Goal: Use online tool/utility: Use online tool/utility

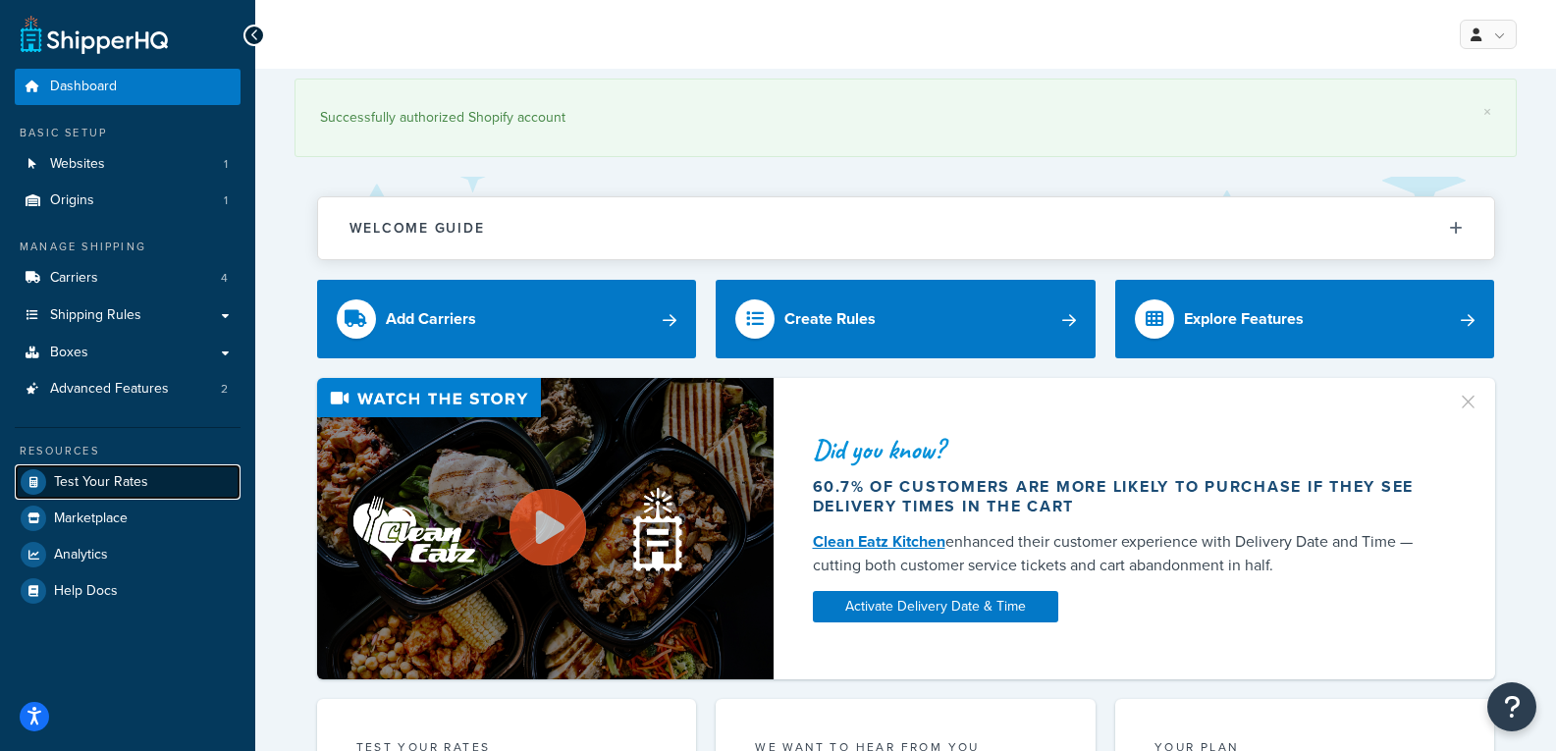
click at [145, 491] on link "Test Your Rates" at bounding box center [128, 481] width 226 height 35
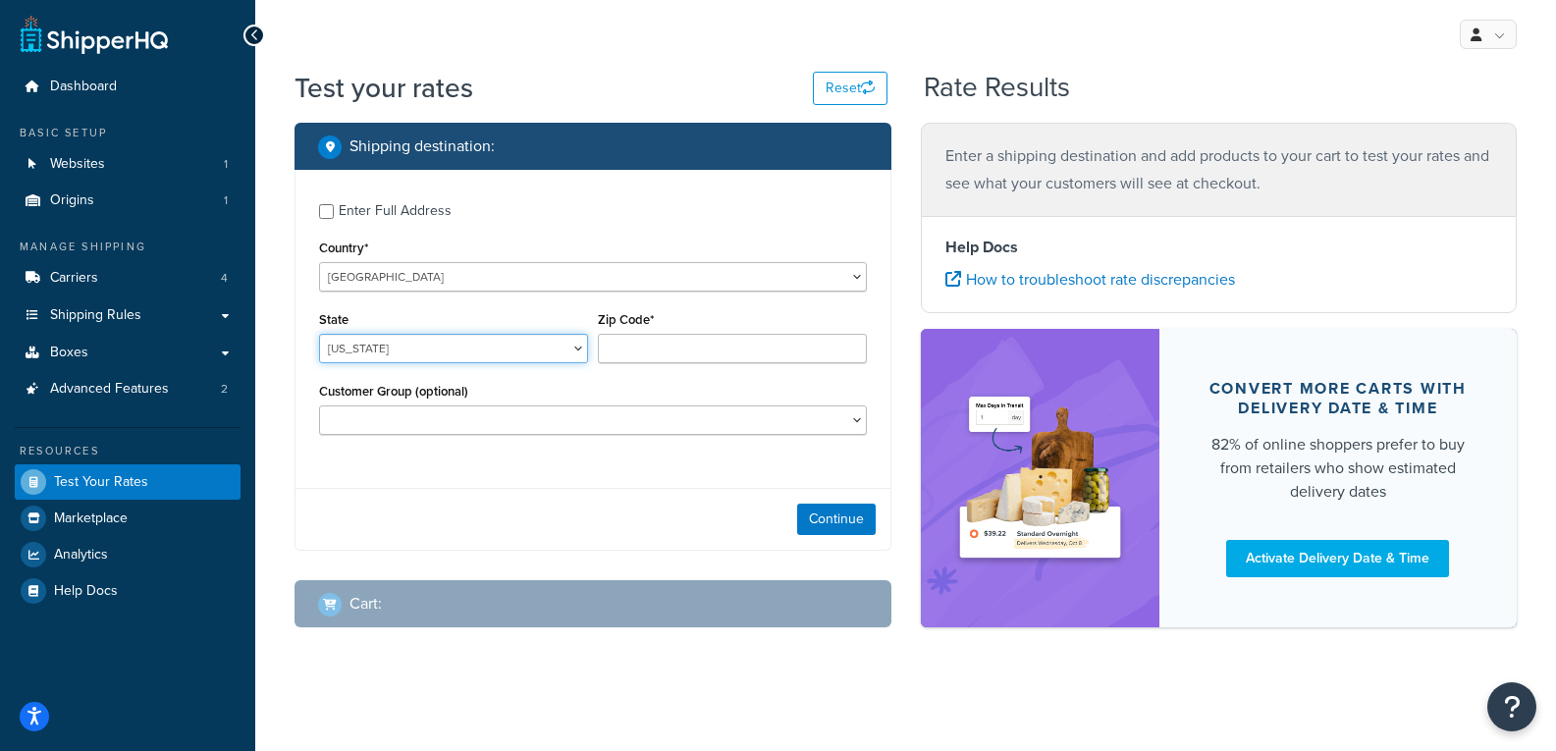
click at [504, 355] on select "[US_STATE] [US_STATE] [US_STATE] [US_STATE] [US_STATE] Armed Forces Americas Ar…" at bounding box center [453, 348] width 269 height 29
select select "WA"
click at [319, 334] on select "[US_STATE] [US_STATE] [US_STATE] [US_STATE] [US_STATE] Armed Forces Americas Ar…" at bounding box center [453, 348] width 269 height 29
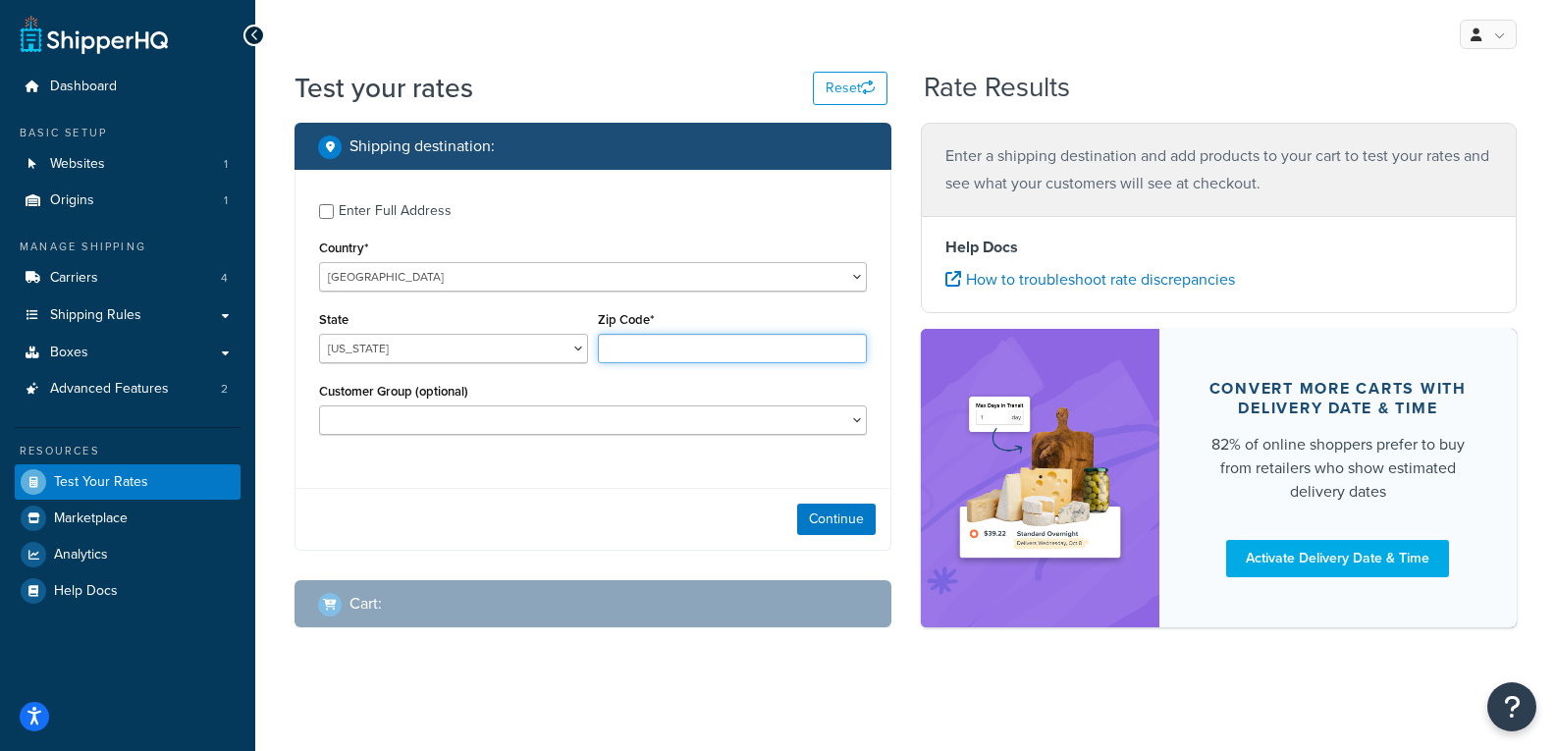
click at [650, 335] on input "Zip Code*" at bounding box center [732, 348] width 269 height 29
type input "98002"
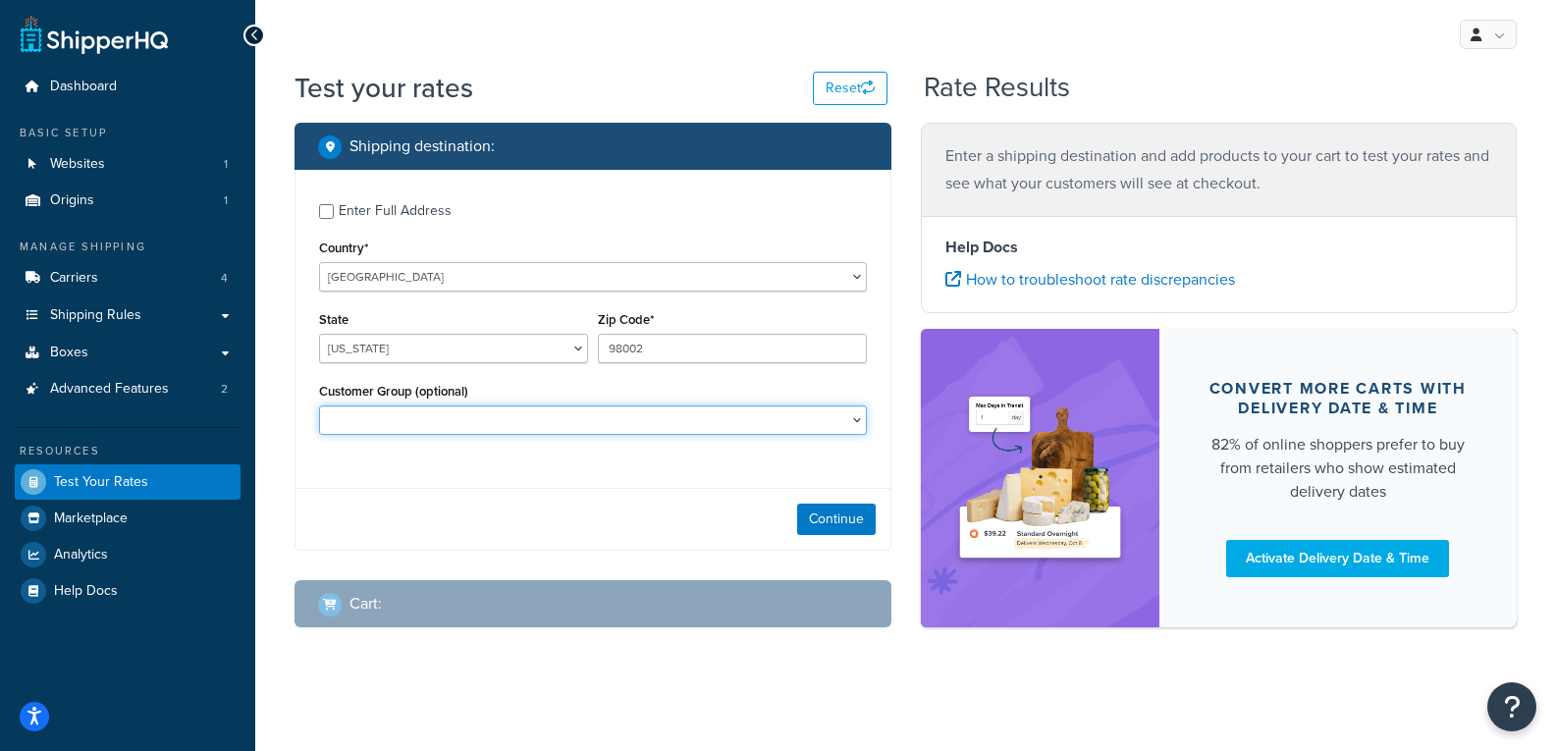
click at [582, 412] on select "B2B Customer Test" at bounding box center [593, 419] width 548 height 29
select select "Customer Test"
click at [319, 405] on select "B2B Customer Test" at bounding box center [593, 419] width 548 height 29
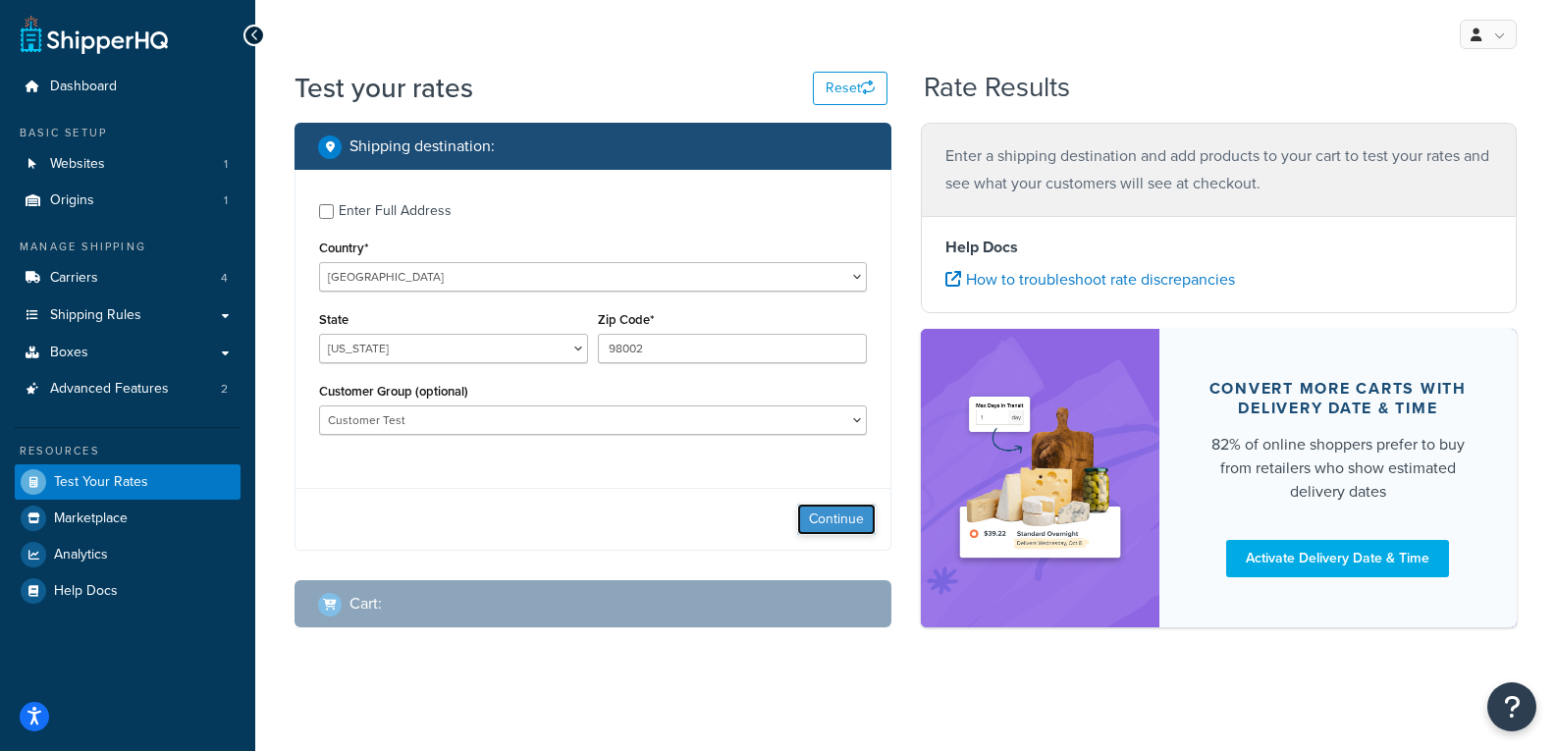
click at [817, 520] on button "Continue" at bounding box center [836, 519] width 79 height 31
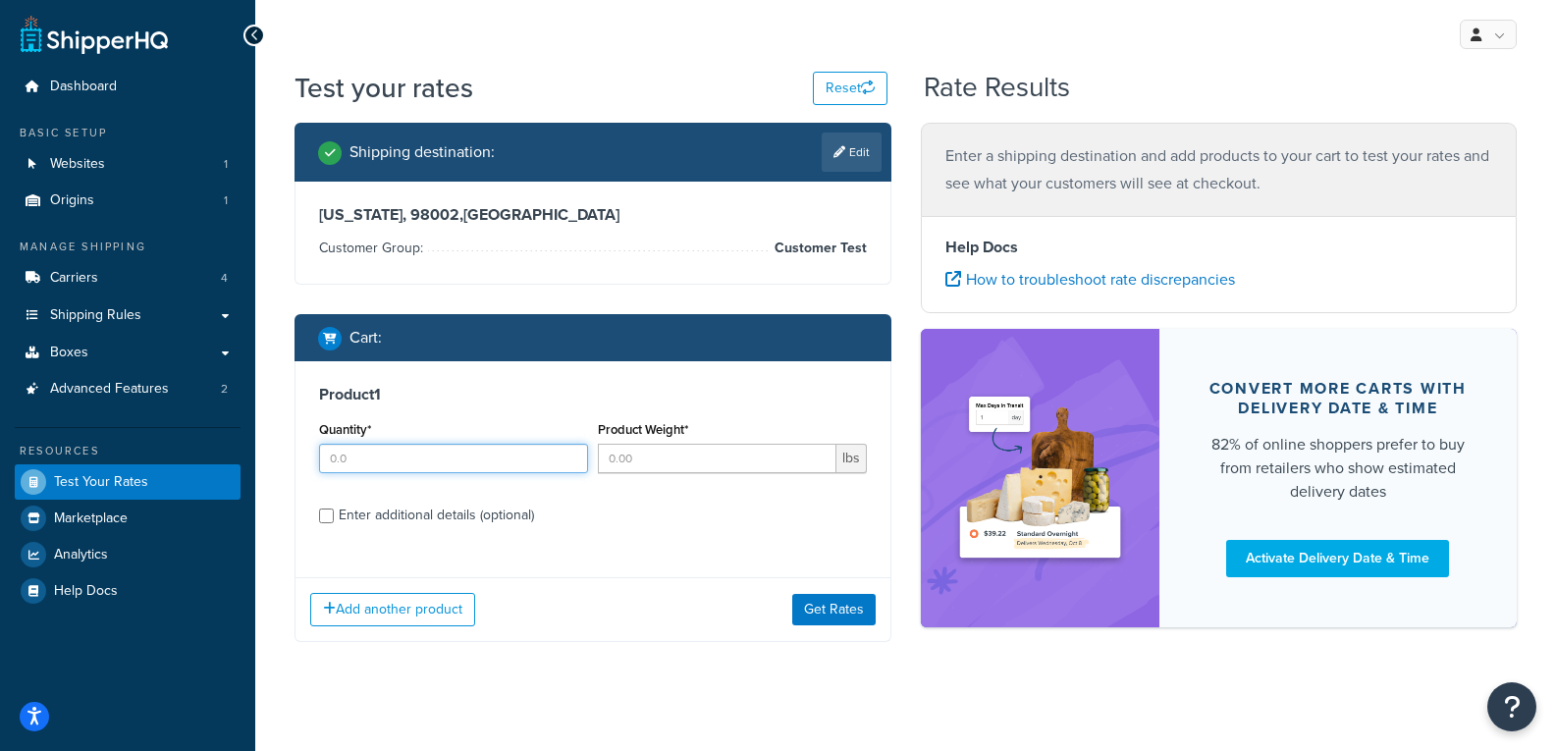
click at [512, 456] on input "Quantity*" at bounding box center [453, 458] width 269 height 29
type input "1"
click at [333, 515] on input "Enter additional details (optional)" at bounding box center [326, 516] width 15 height 15
checkbox input "true"
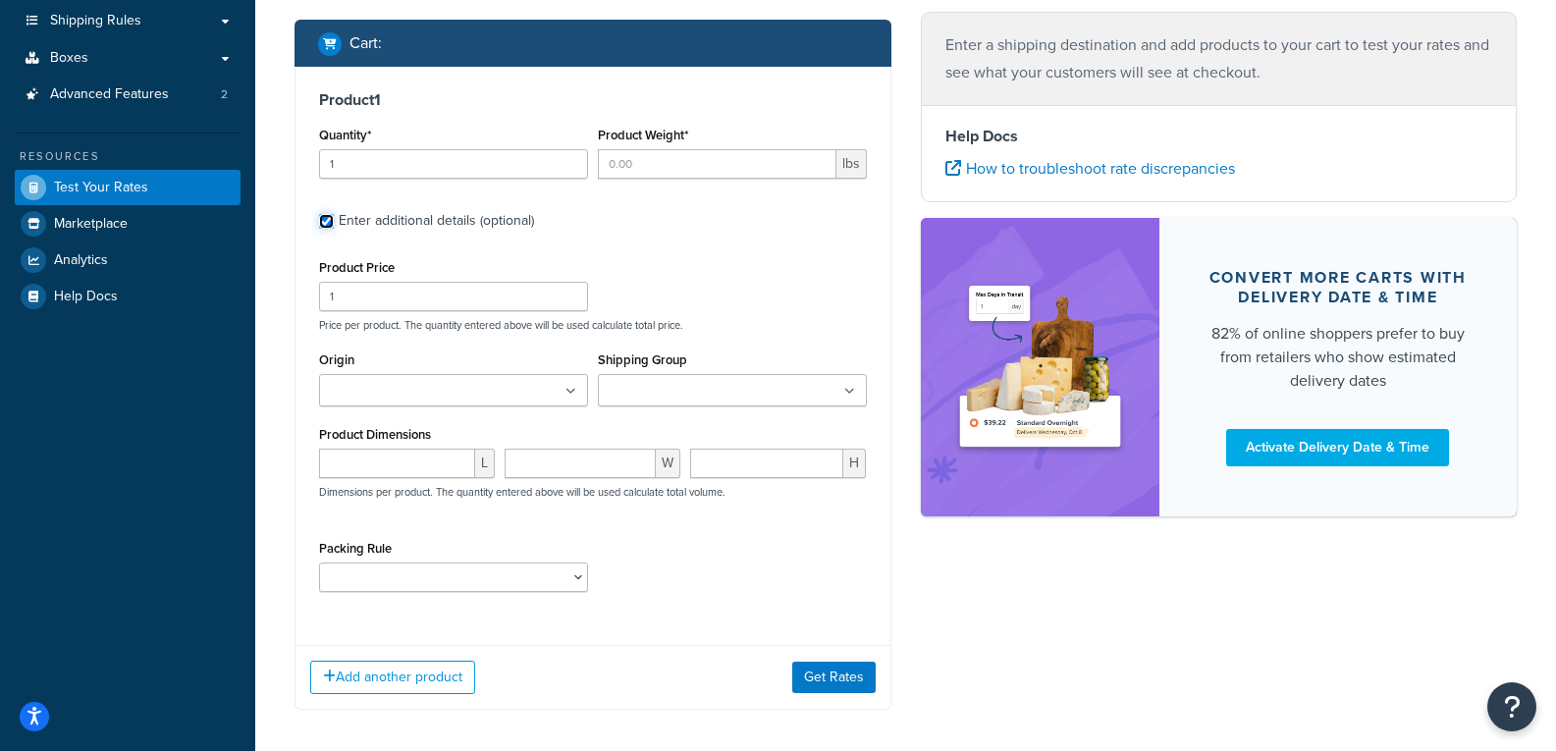
scroll to position [381, 0]
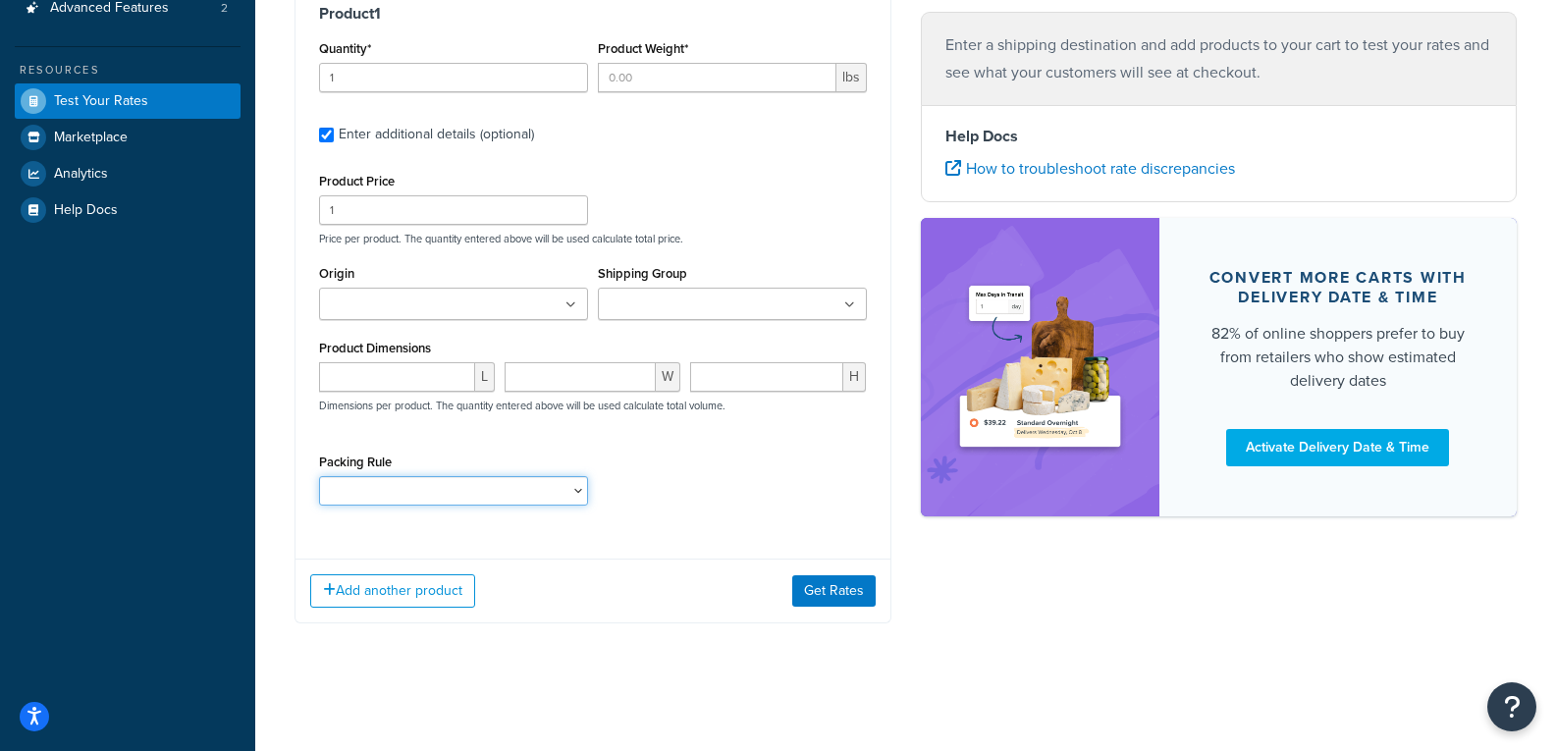
click at [571, 498] on select "10112400 10152400 1121H020 1121H021 1121H030 1121H031 1121H220 1121H230 1122H02…" at bounding box center [453, 490] width 269 height 29
click at [662, 484] on div "Packing Rule 10112400 10152400 1121H020 1121H021 1121H030 1121H031 1121H220 112…" at bounding box center [593, 485] width 558 height 72
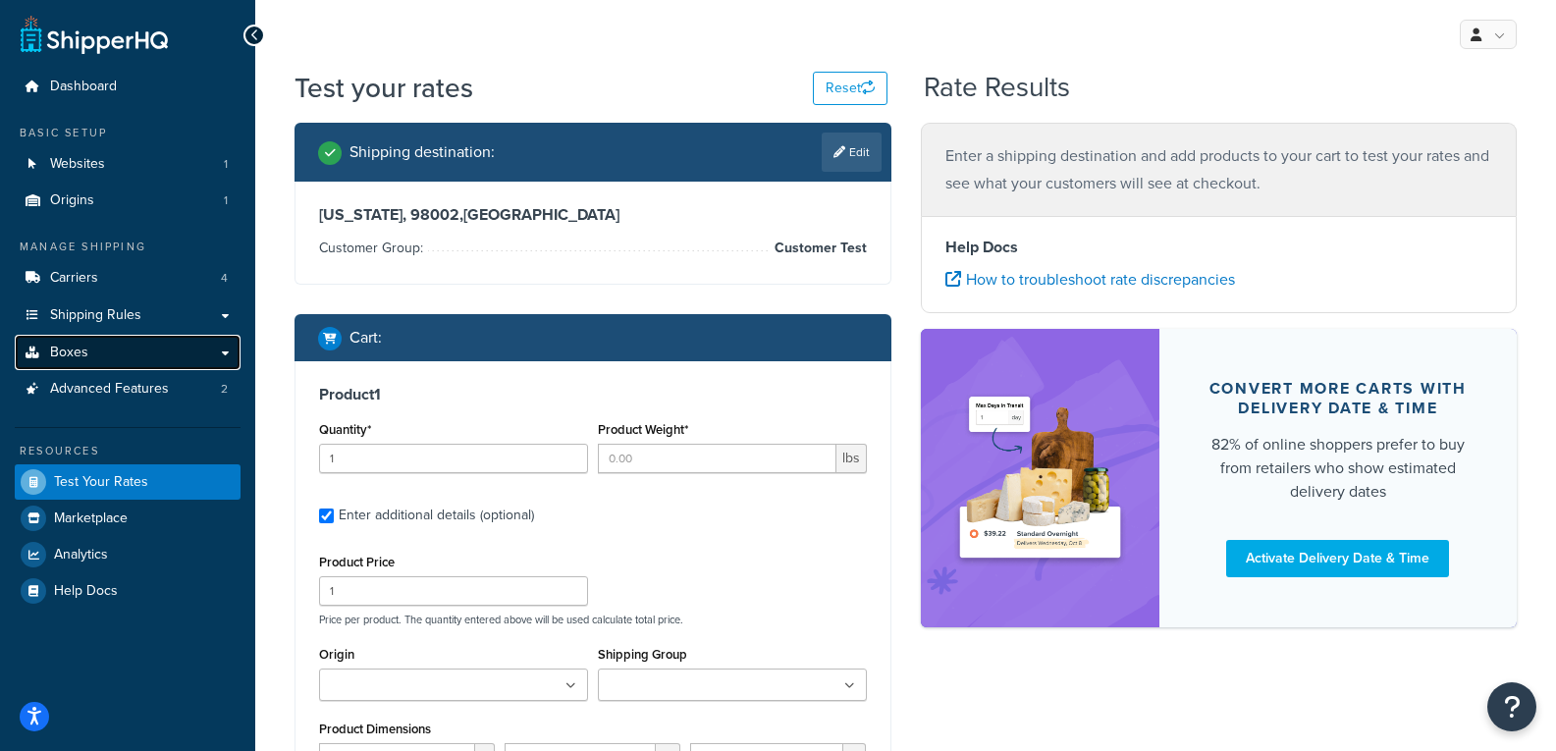
click at [228, 346] on link "Boxes" at bounding box center [128, 353] width 226 height 36
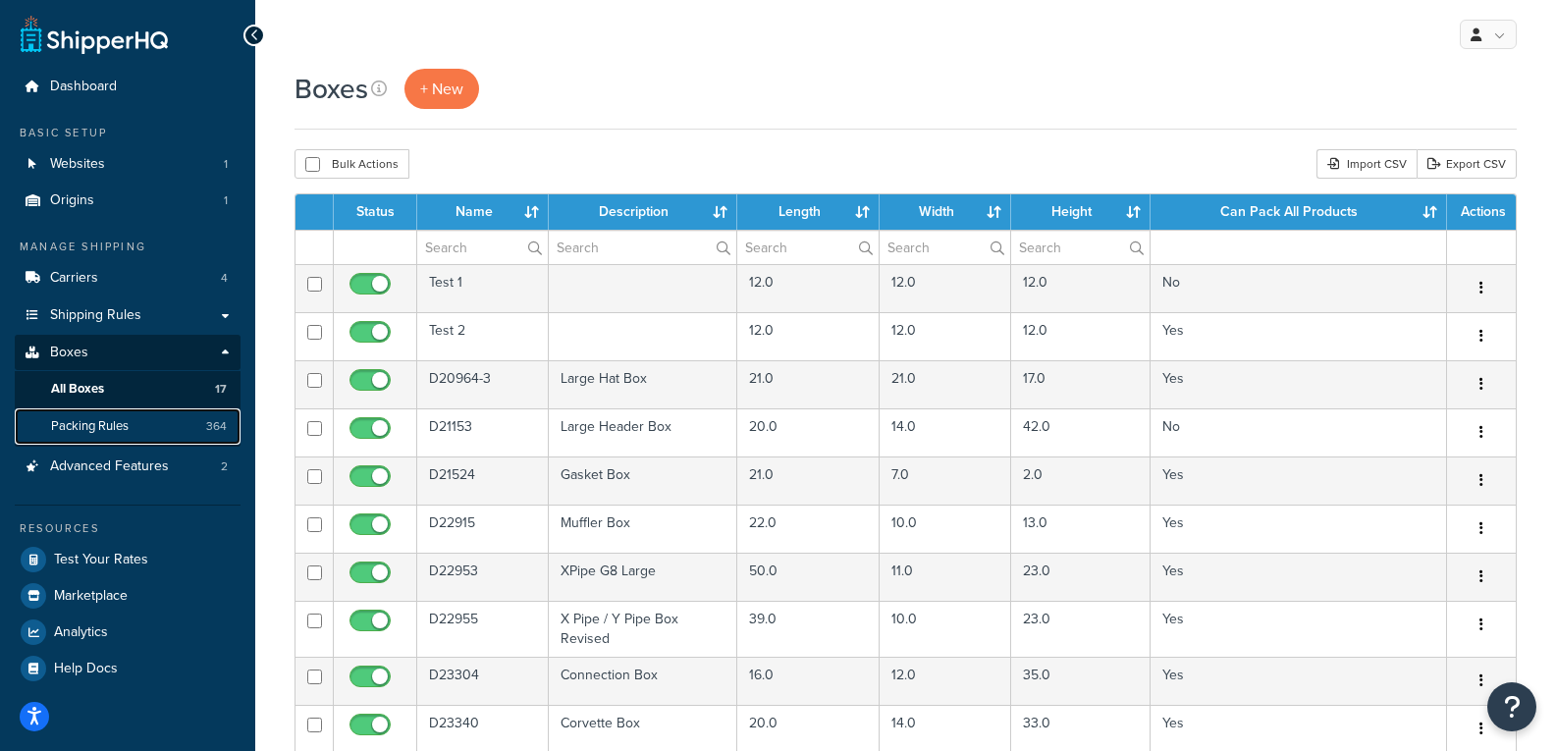
click at [136, 425] on link "Packing Rules 364" at bounding box center [128, 426] width 226 height 36
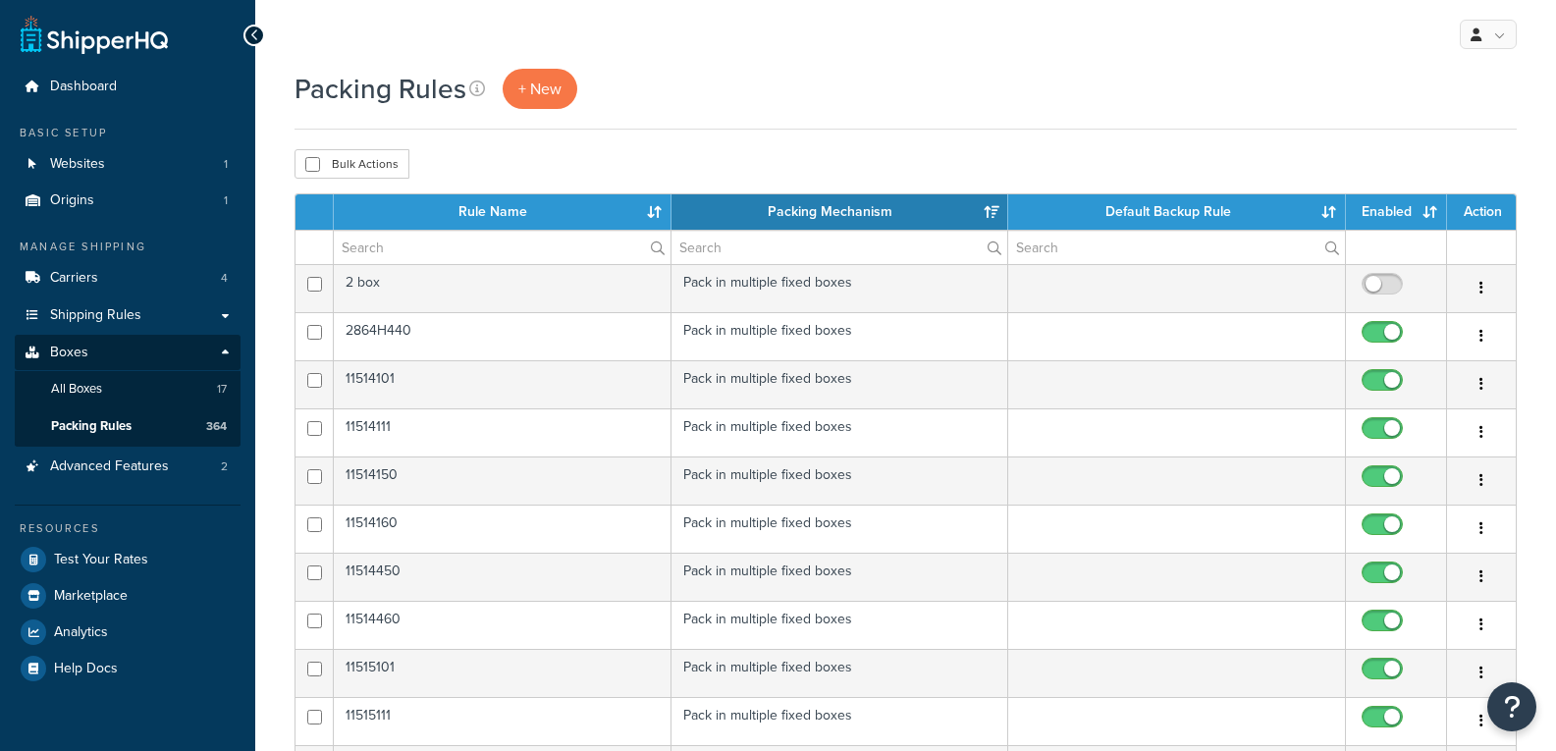
select select "15"
click at [548, 98] on span "+ New" at bounding box center [539, 89] width 43 height 23
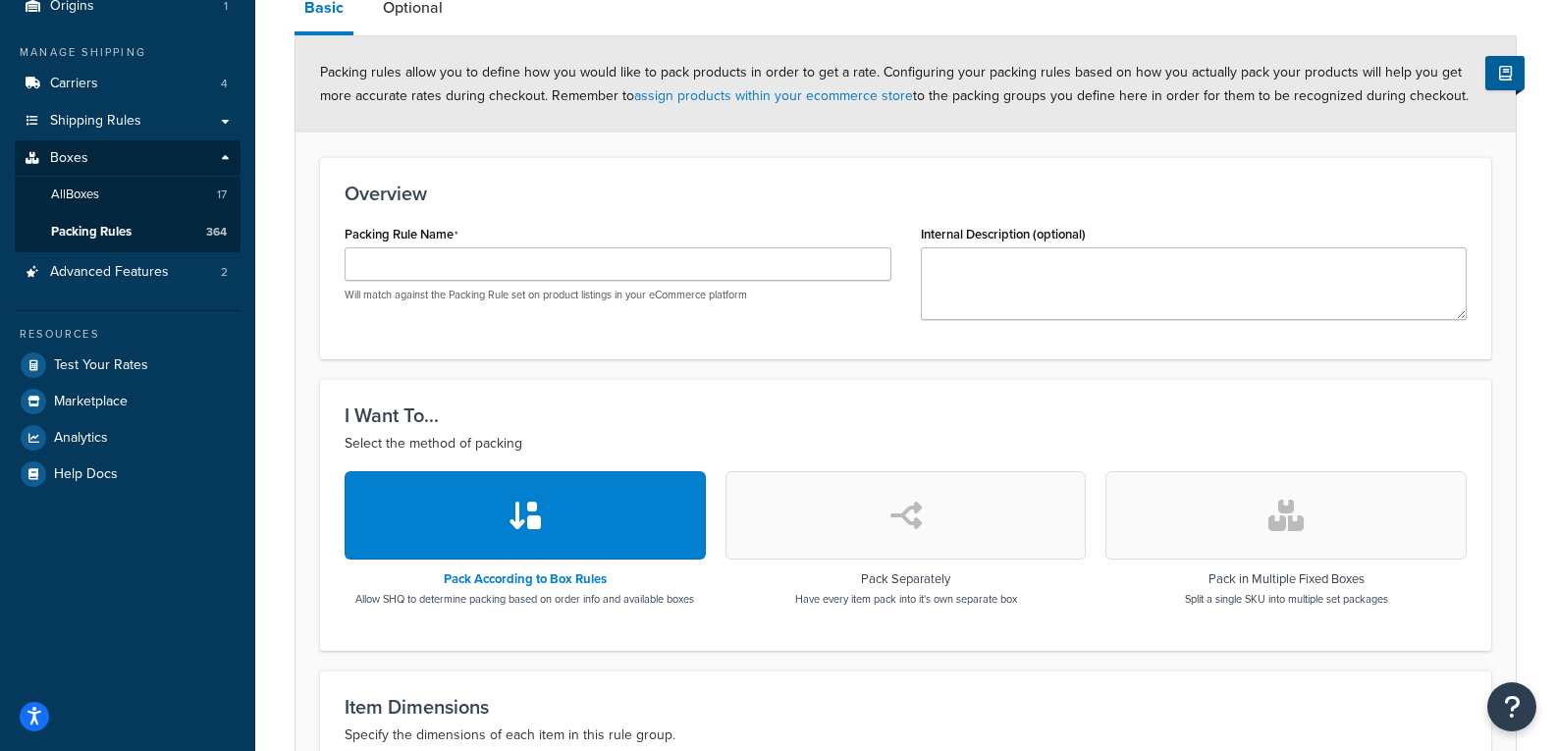
scroll to position [196, 0]
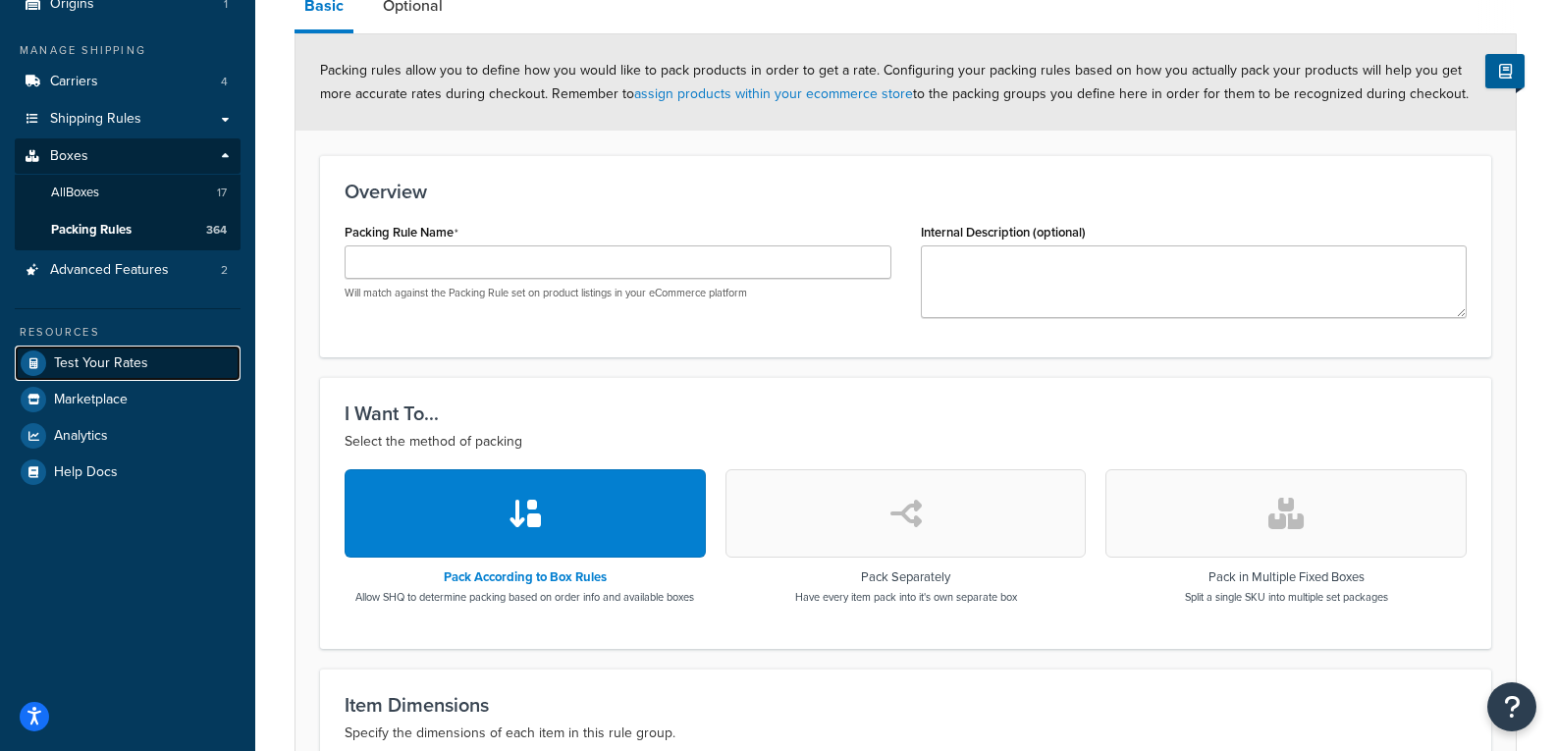
click at [143, 356] on span "Test Your Rates" at bounding box center [101, 363] width 94 height 17
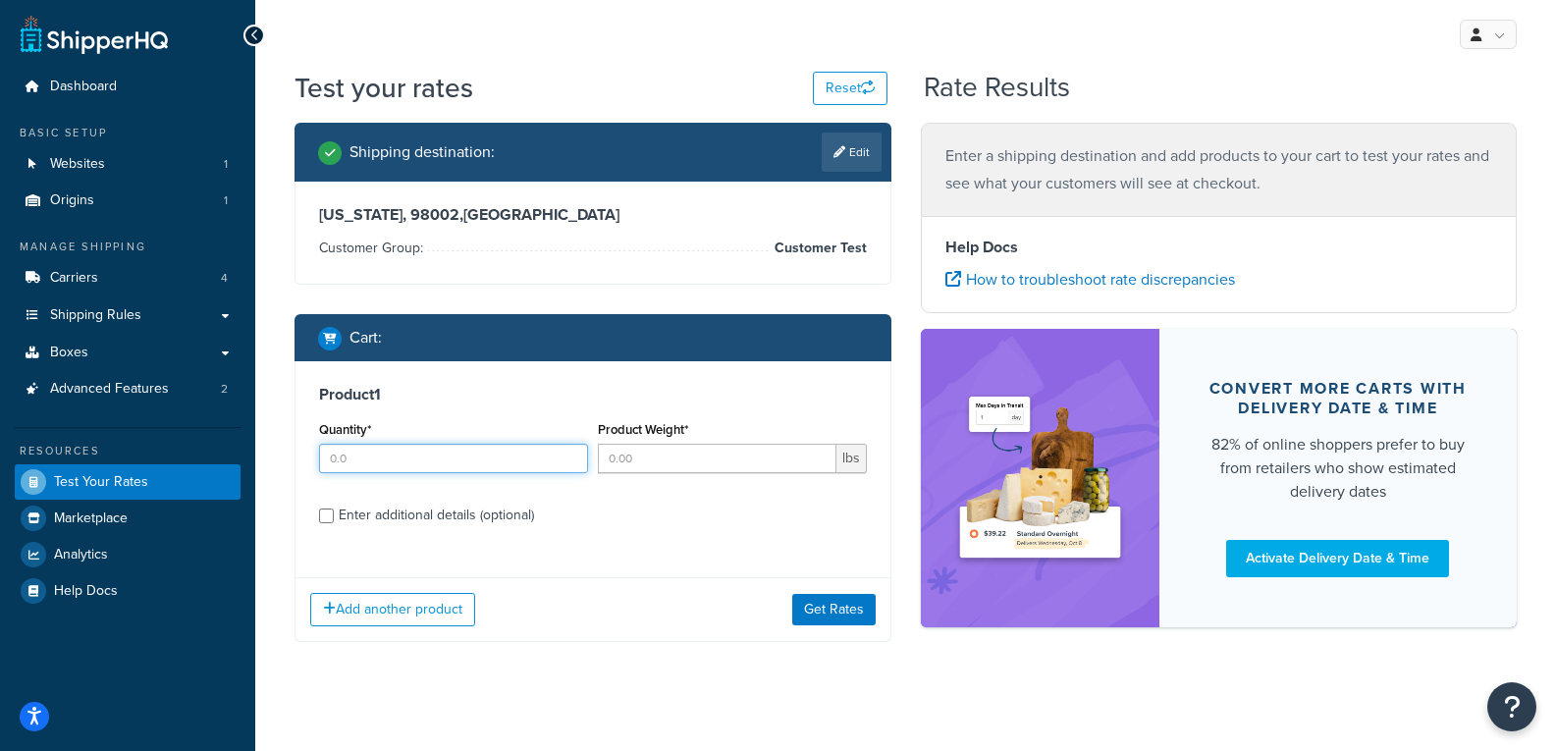
click at [532, 459] on input "Quantity*" at bounding box center [453, 458] width 269 height 29
type input "1"
click at [683, 459] on input "Product Weight*" at bounding box center [717, 458] width 239 height 29
type input "30"
click at [331, 517] on input "Enter additional details (optional)" at bounding box center [326, 516] width 15 height 15
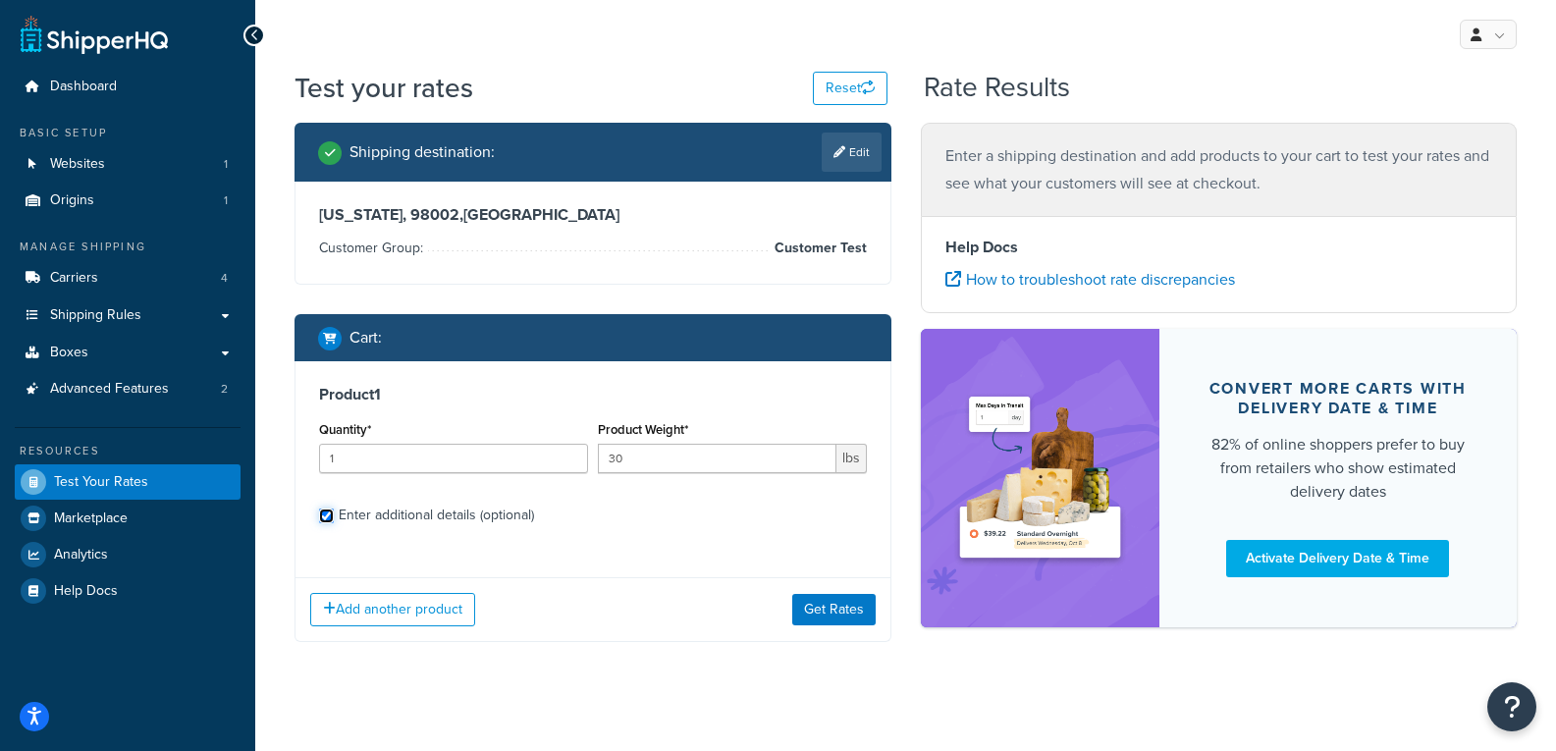
checkbox input "true"
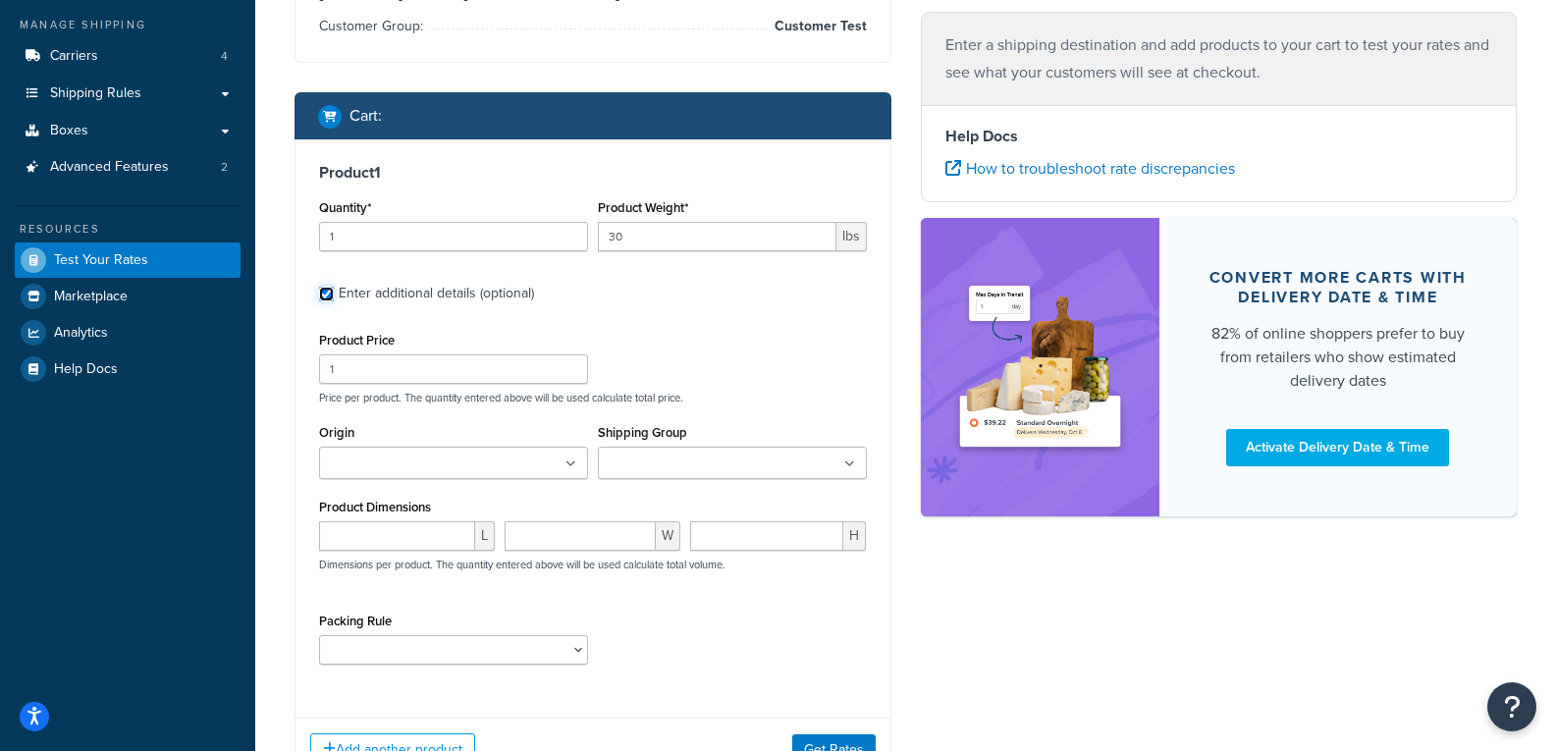
scroll to position [235, 0]
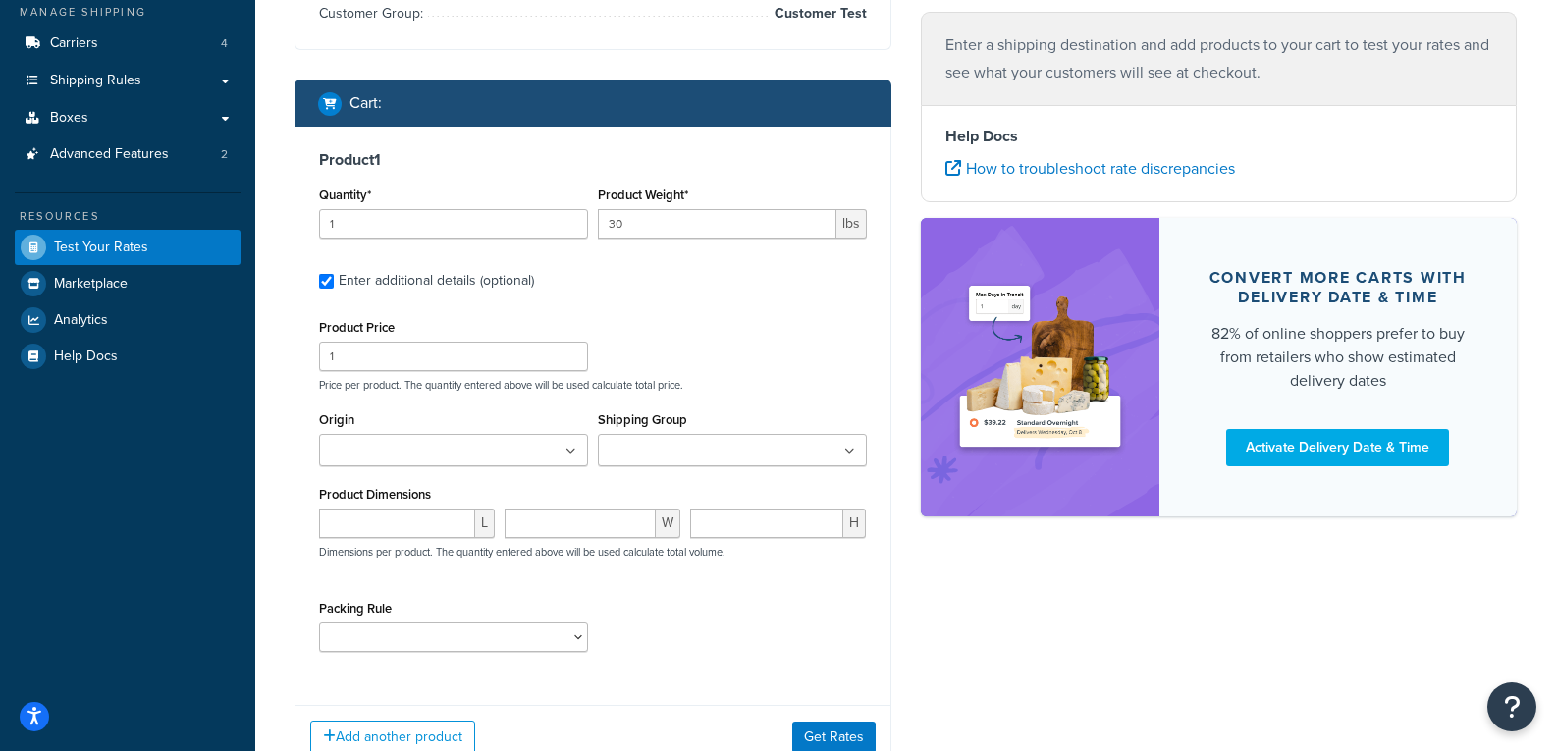
click at [436, 438] on ul at bounding box center [453, 450] width 269 height 32
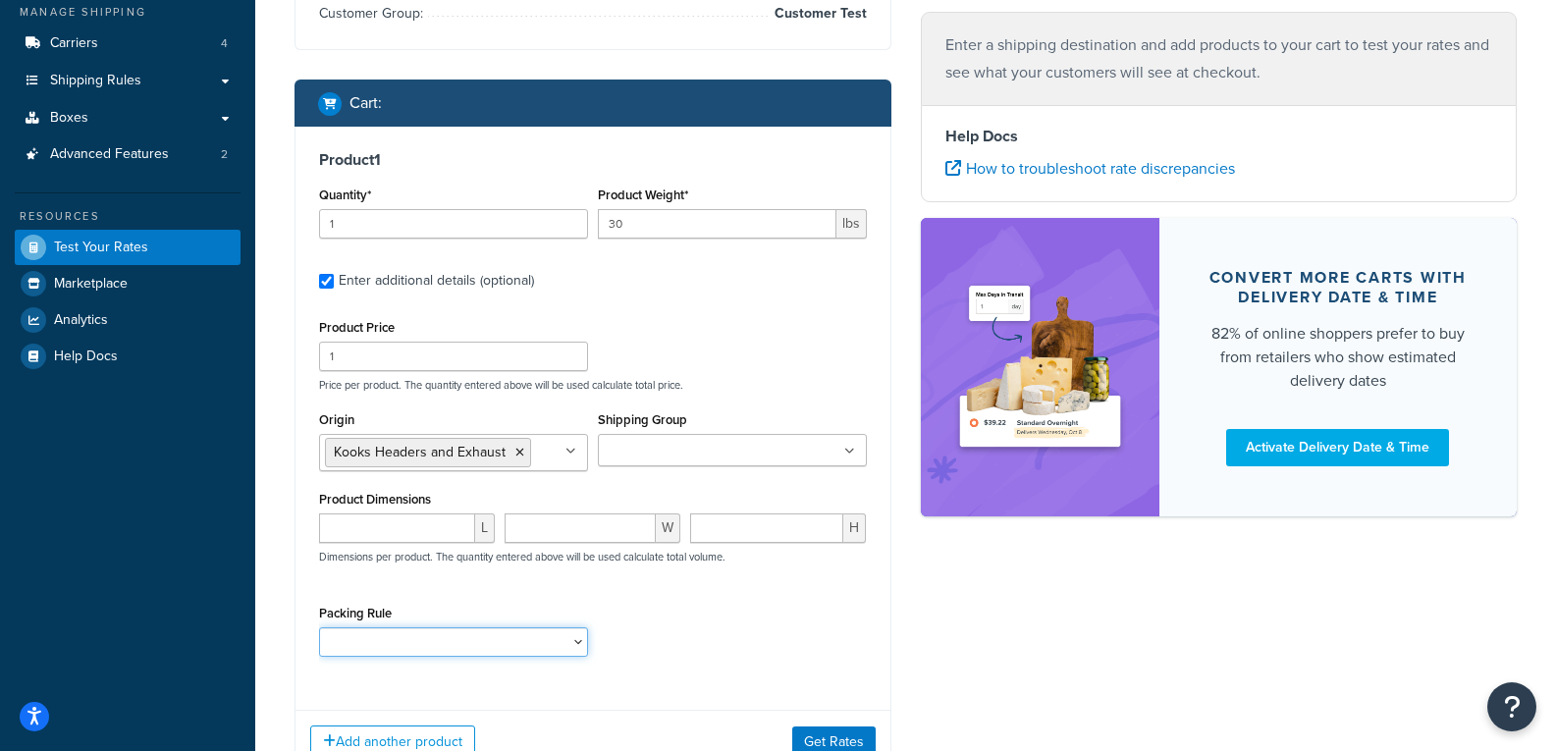
click at [518, 646] on select "10112400 10152400 1121H020 1121H021 1121H030 1121H031 1121H220 1121H230 1122H02…" at bounding box center [453, 641] width 269 height 29
select select "87306"
click at [319, 627] on select "10112400 10152400 1121H020 1121H021 1121H030 1121H031 1121H220 1121H230 1122H02…" at bounding box center [453, 641] width 269 height 29
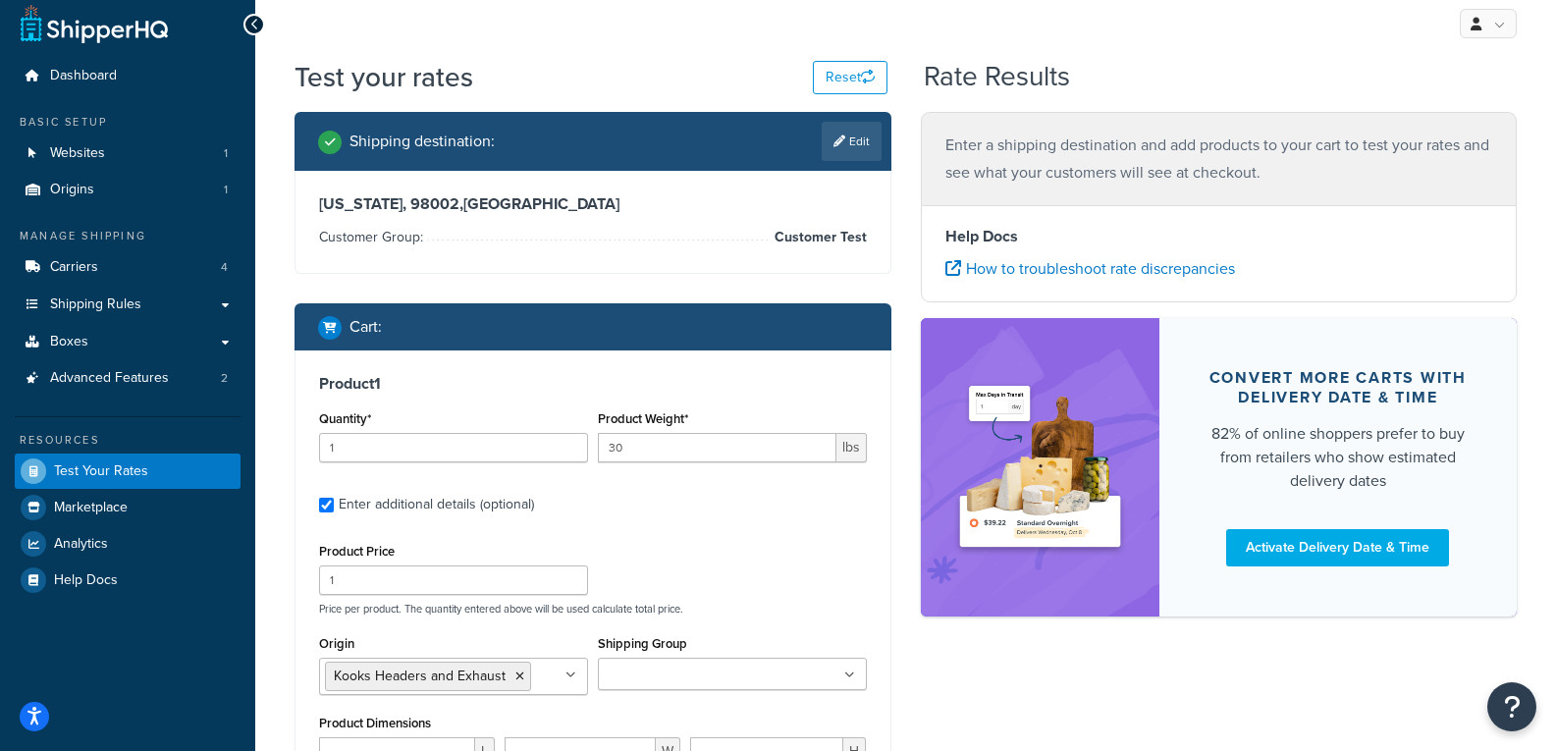
scroll to position [0, 0]
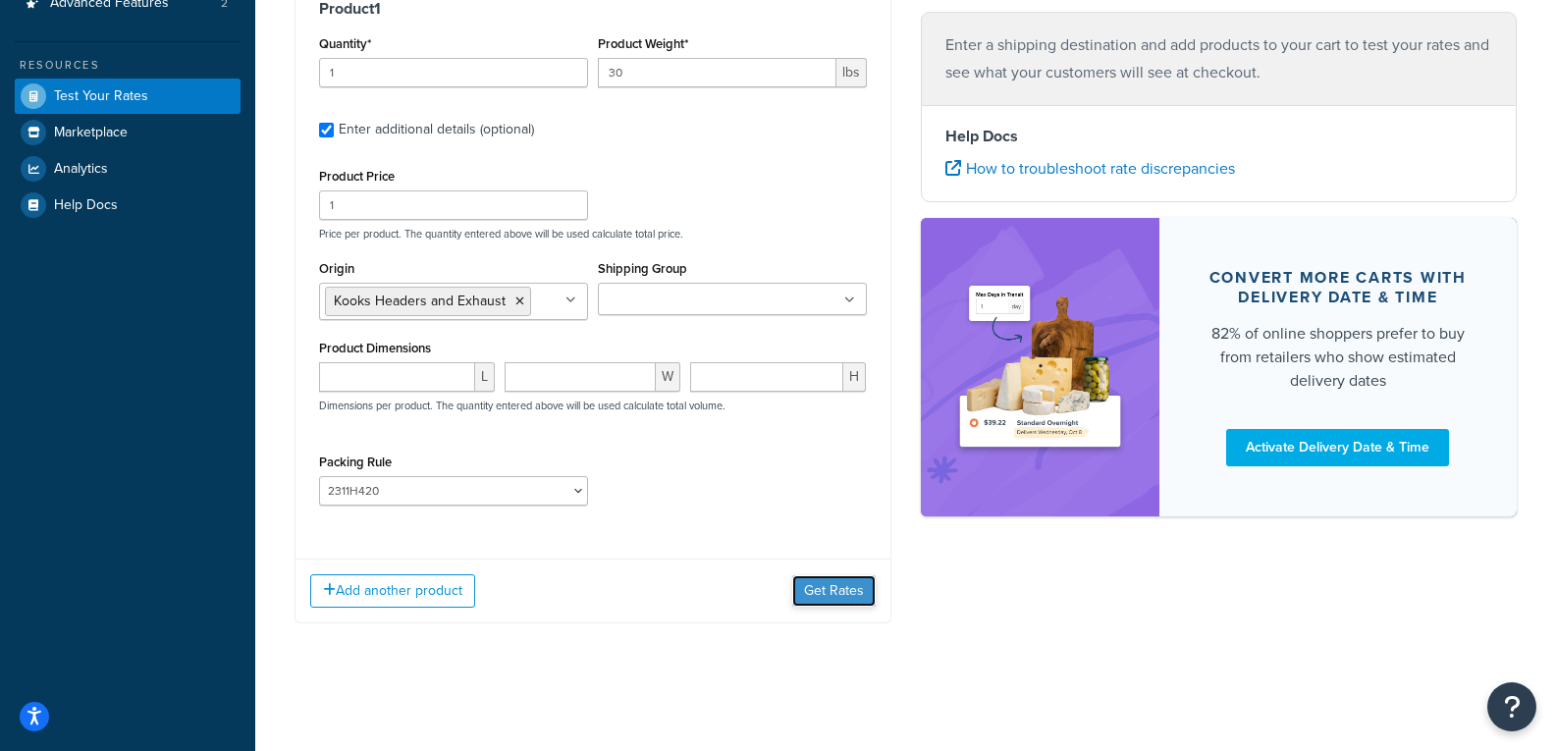
click at [837, 595] on button "Get Rates" at bounding box center [833, 590] width 83 height 31
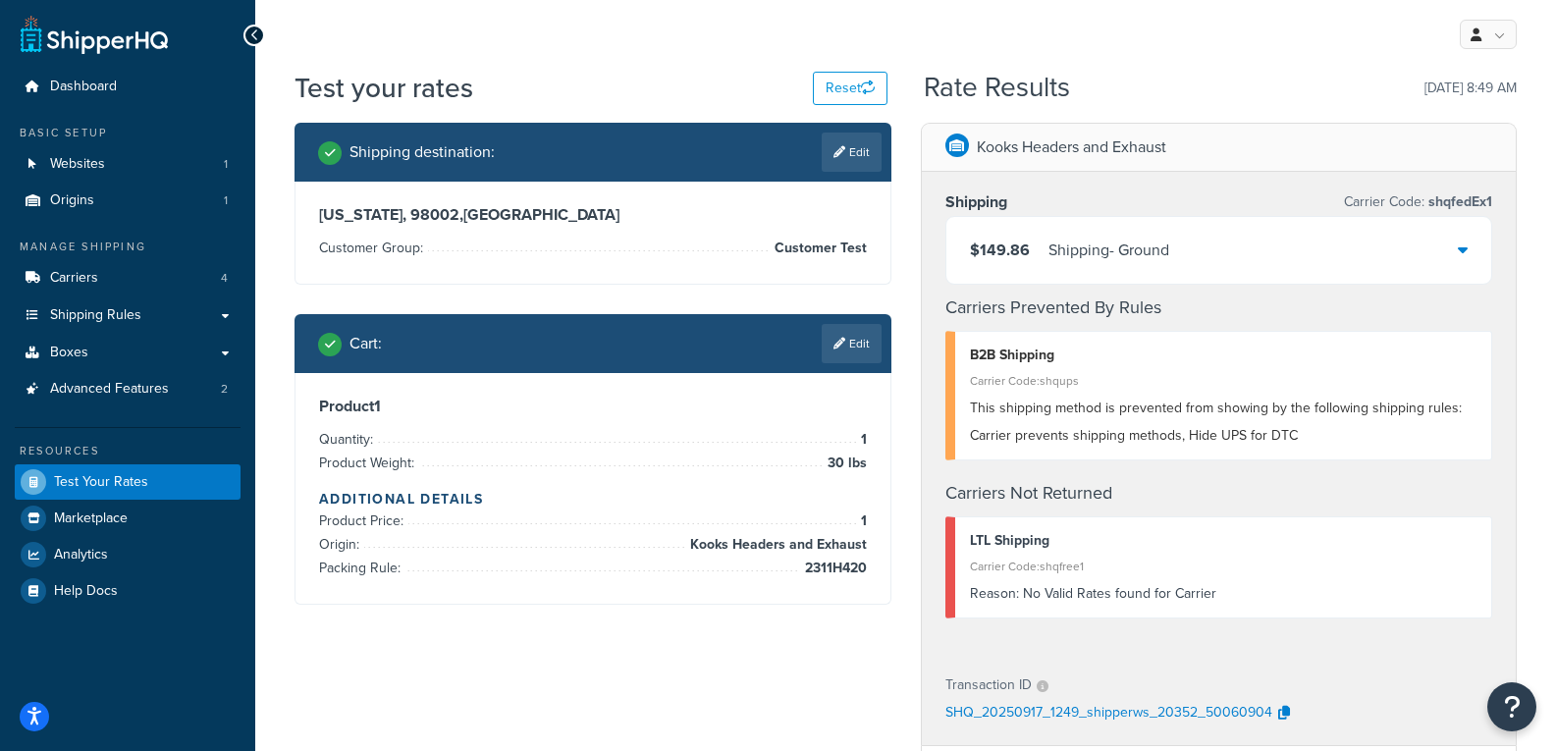
click at [1258, 256] on div "$149.86 Shipping - Ground" at bounding box center [1219, 250] width 546 height 67
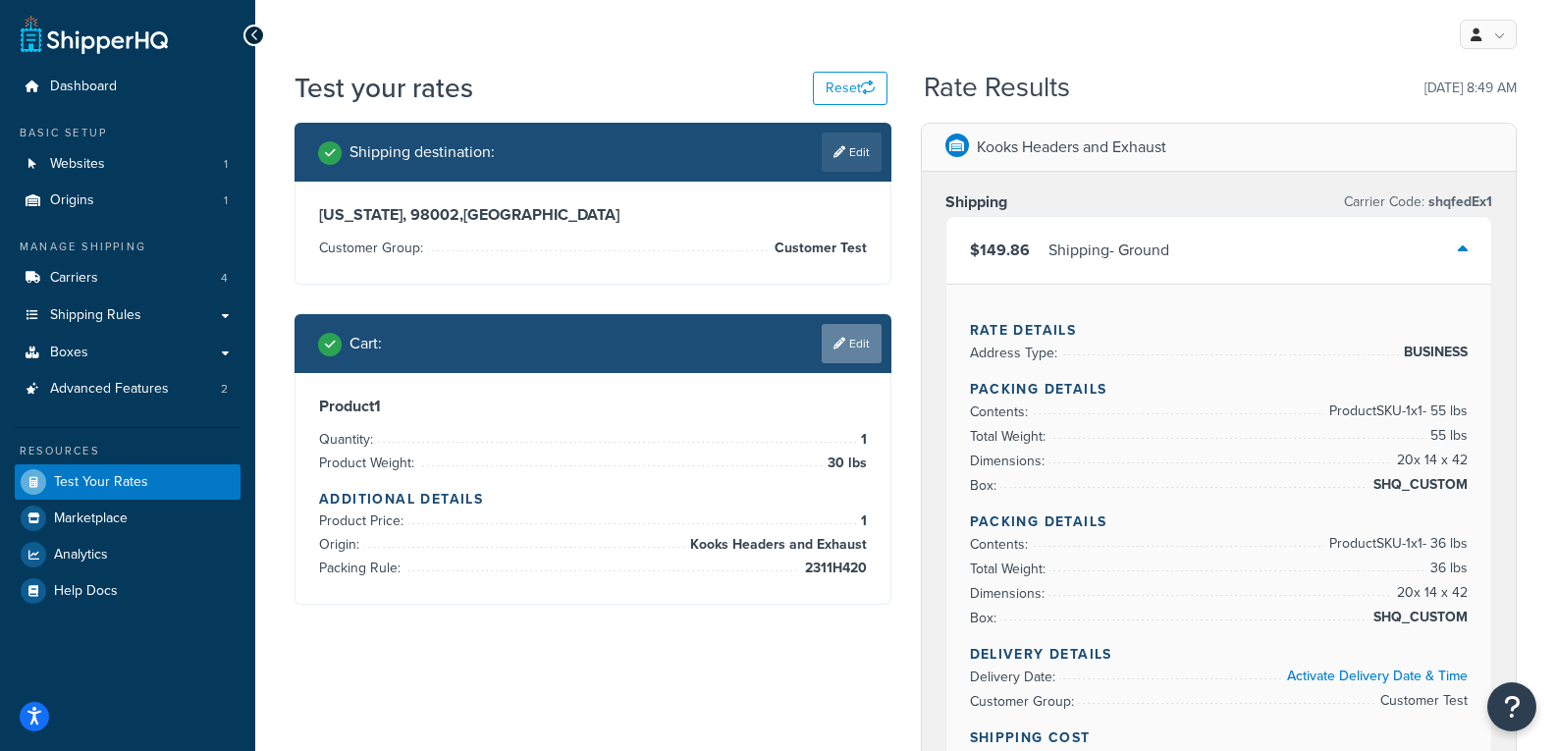
click at [873, 357] on link "Edit" at bounding box center [852, 343] width 60 height 39
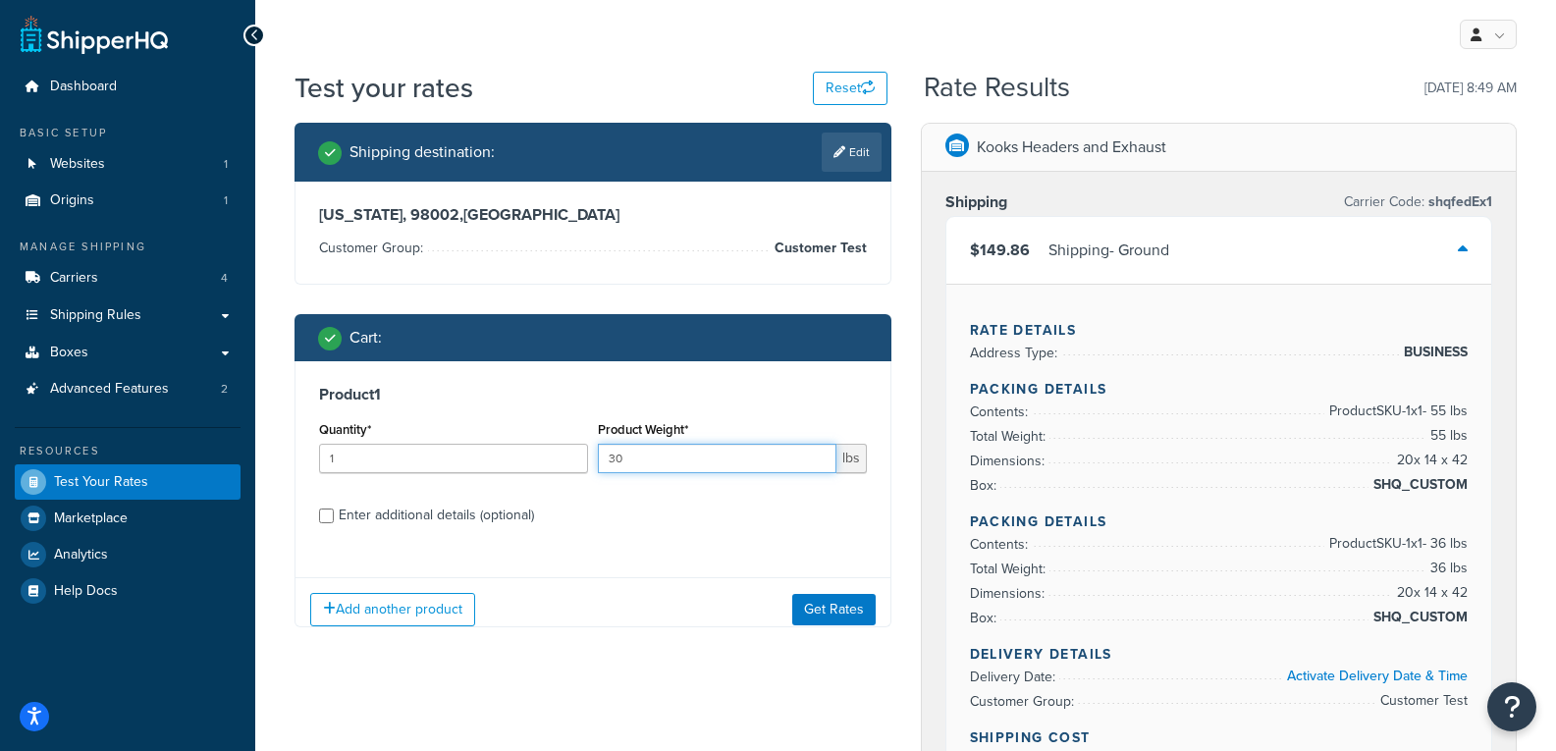
drag, startPoint x: 747, startPoint y: 454, endPoint x: 215, endPoint y: 460, distance: 532.2
type input "60"
click at [867, 612] on button "Get Rates" at bounding box center [833, 609] width 83 height 31
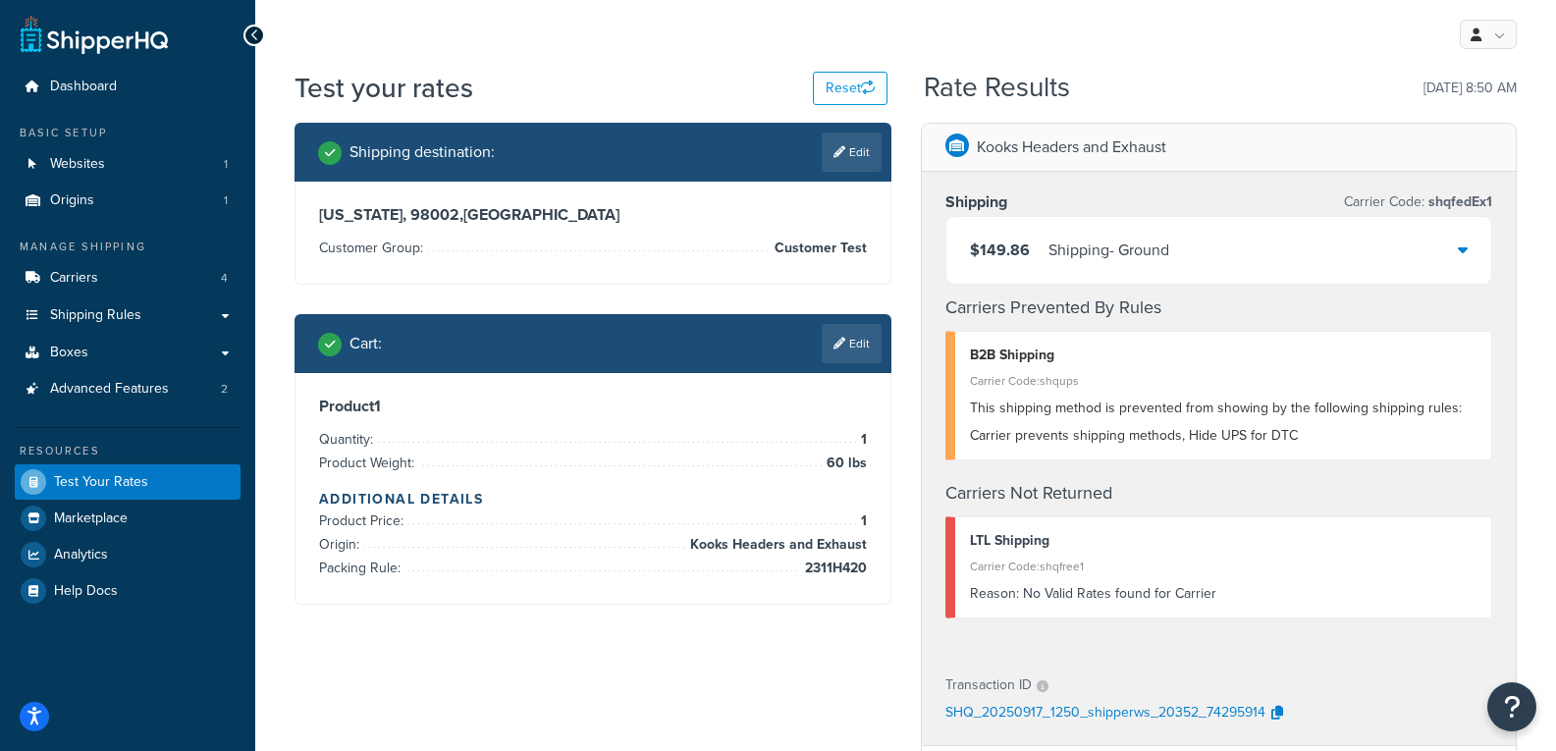
click at [1233, 254] on div "$149.86 Shipping - Ground" at bounding box center [1219, 250] width 546 height 67
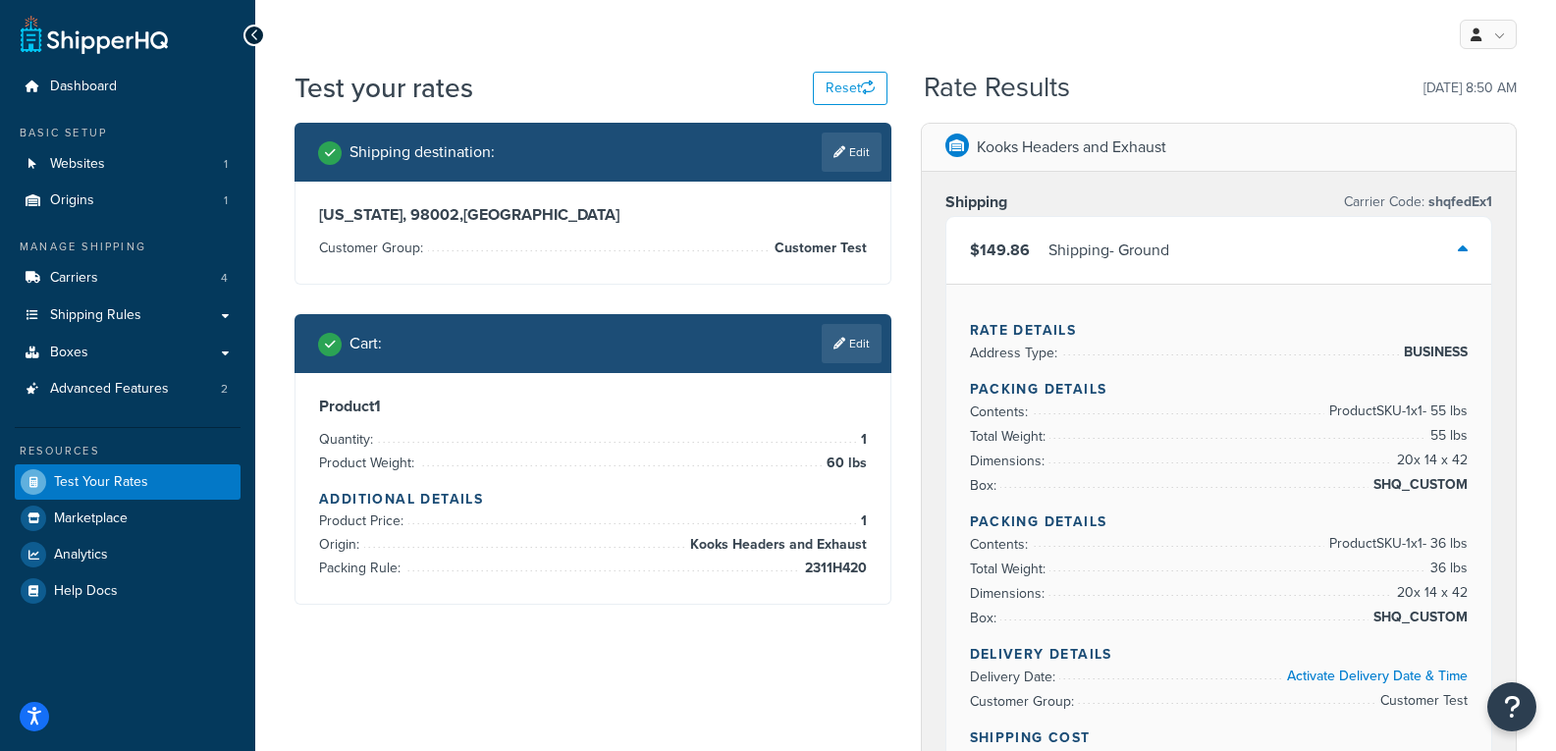
click at [1237, 248] on div "$149.86 Shipping - Ground" at bounding box center [1219, 250] width 546 height 67
